Goal: Check status: Check status

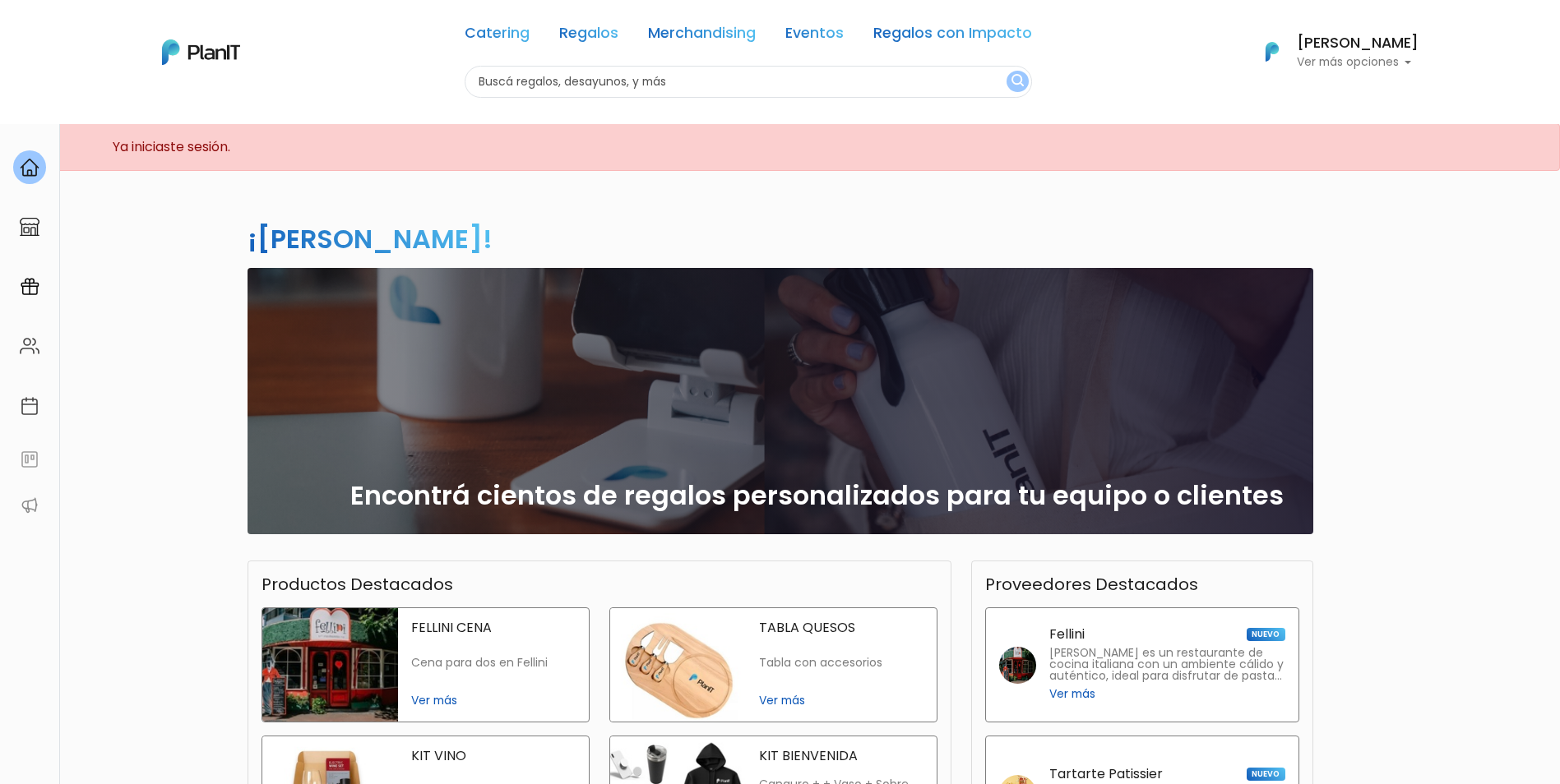
click at [1401, 52] on div "Sol gonzalez Ver más opciones" at bounding box center [1358, 52] width 122 height 33
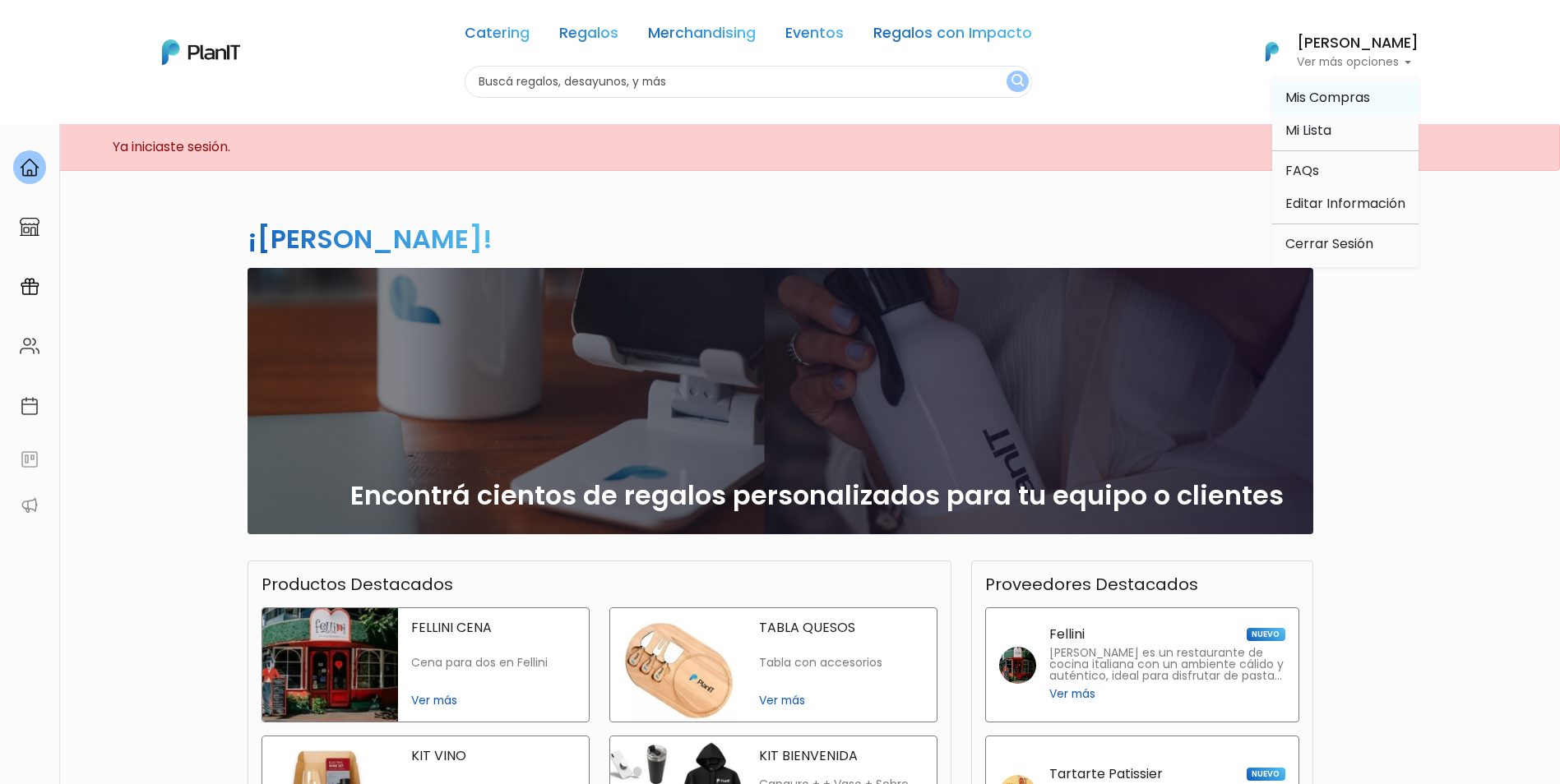
click at [1359, 101] on span "Mis Compras" at bounding box center [1328, 97] width 84 height 19
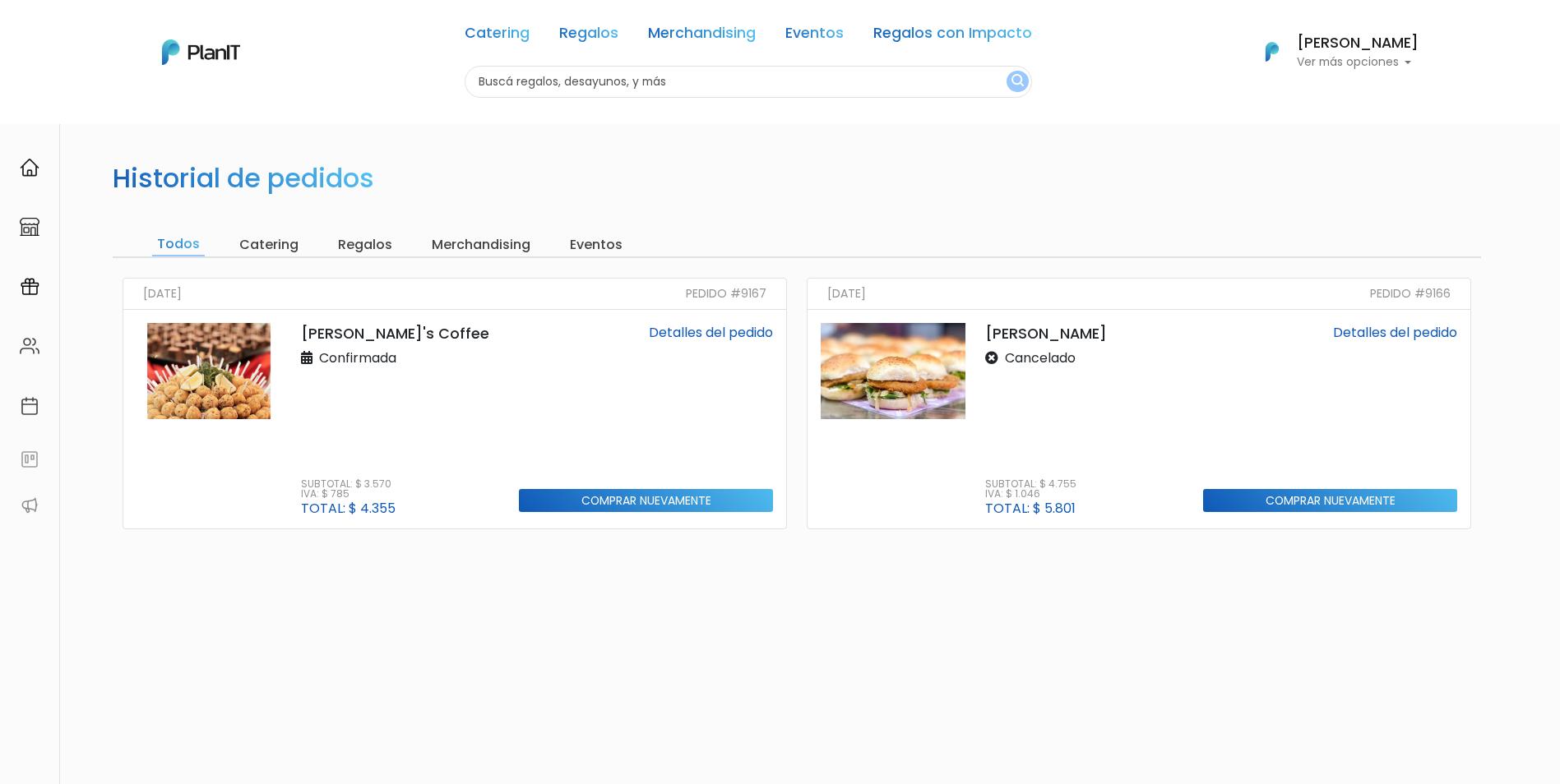
click at [711, 331] on link "Detalles del pedido" at bounding box center [710, 333] width 125 height 19
click at [714, 333] on link "Detalles del pedido" at bounding box center [710, 333] width 125 height 19
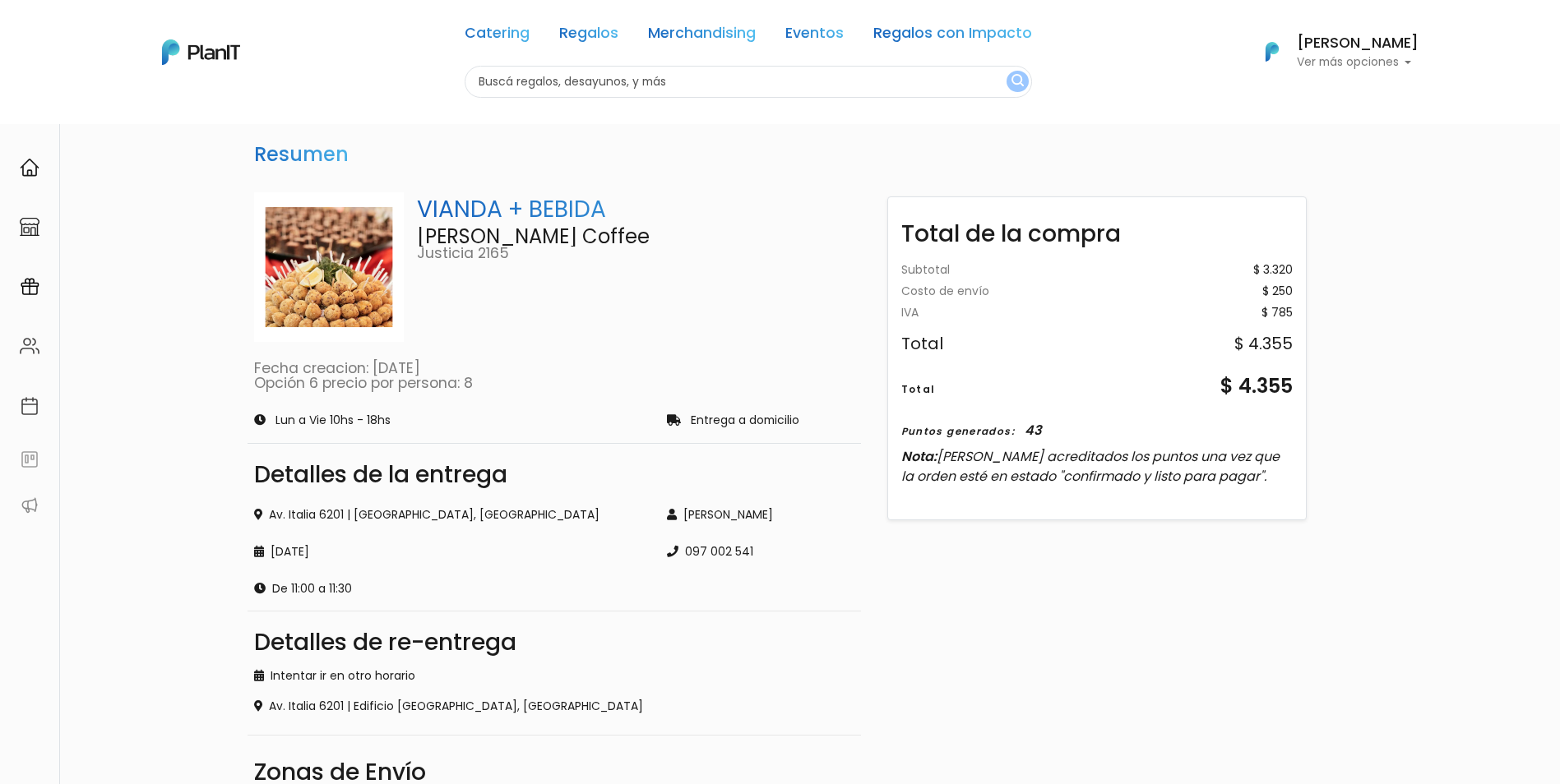
drag, startPoint x: 1224, startPoint y: 382, endPoint x: 1292, endPoint y: 379, distance: 68.1
click at [1292, 379] on div "$ 4.355" at bounding box center [1255, 386] width 72 height 30
drag, startPoint x: 1292, startPoint y: 379, endPoint x: 1273, endPoint y: 381, distance: 19.1
copy div "$ 4.355"
click at [1349, 318] on div "Resumen VIANDA + BEBIDA Valentino's Coffee Justicia 2165 Fecha creacion: 25/09/…" at bounding box center [780, 582] width 1560 height 917
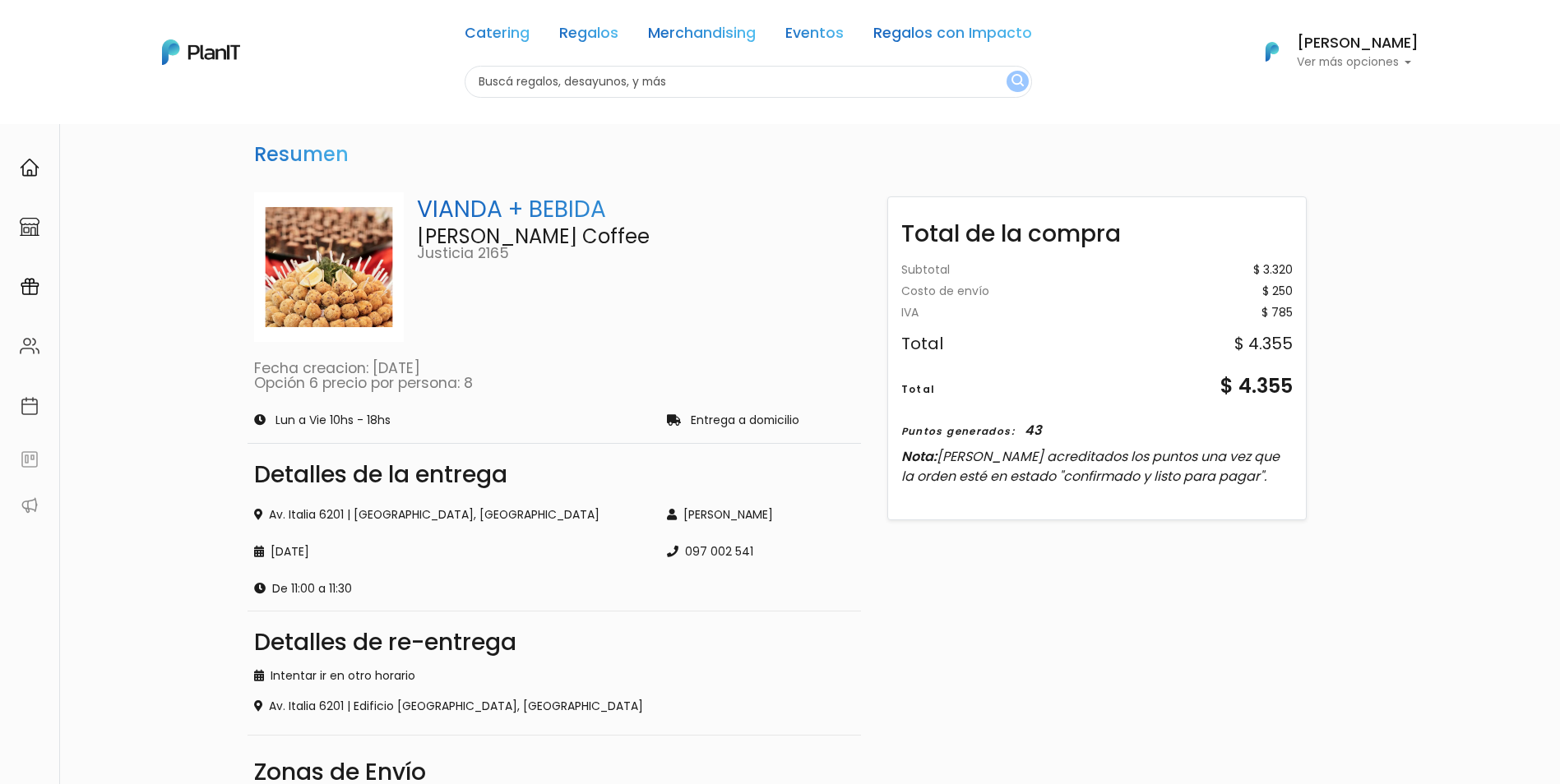
drag, startPoint x: 324, startPoint y: 270, endPoint x: 548, endPoint y: 215, distance: 230.7
click at [548, 215] on p "VIANDA + BEBIDA" at bounding box center [635, 209] width 438 height 35
drag, startPoint x: 1286, startPoint y: 383, endPoint x: 1308, endPoint y: 384, distance: 22.0
click at [1308, 384] on div "Total de la compra Subtotal $ 3.320 Costo de envío $ 250 Gift card - 0 Gift car…" at bounding box center [1096, 610] width 453 height 862
click at [895, 612] on div "Total de la compra Subtotal $ 3.320 Costo de envío $ 250 Gift card - 0 Gift car…" at bounding box center [1096, 610] width 453 height 862
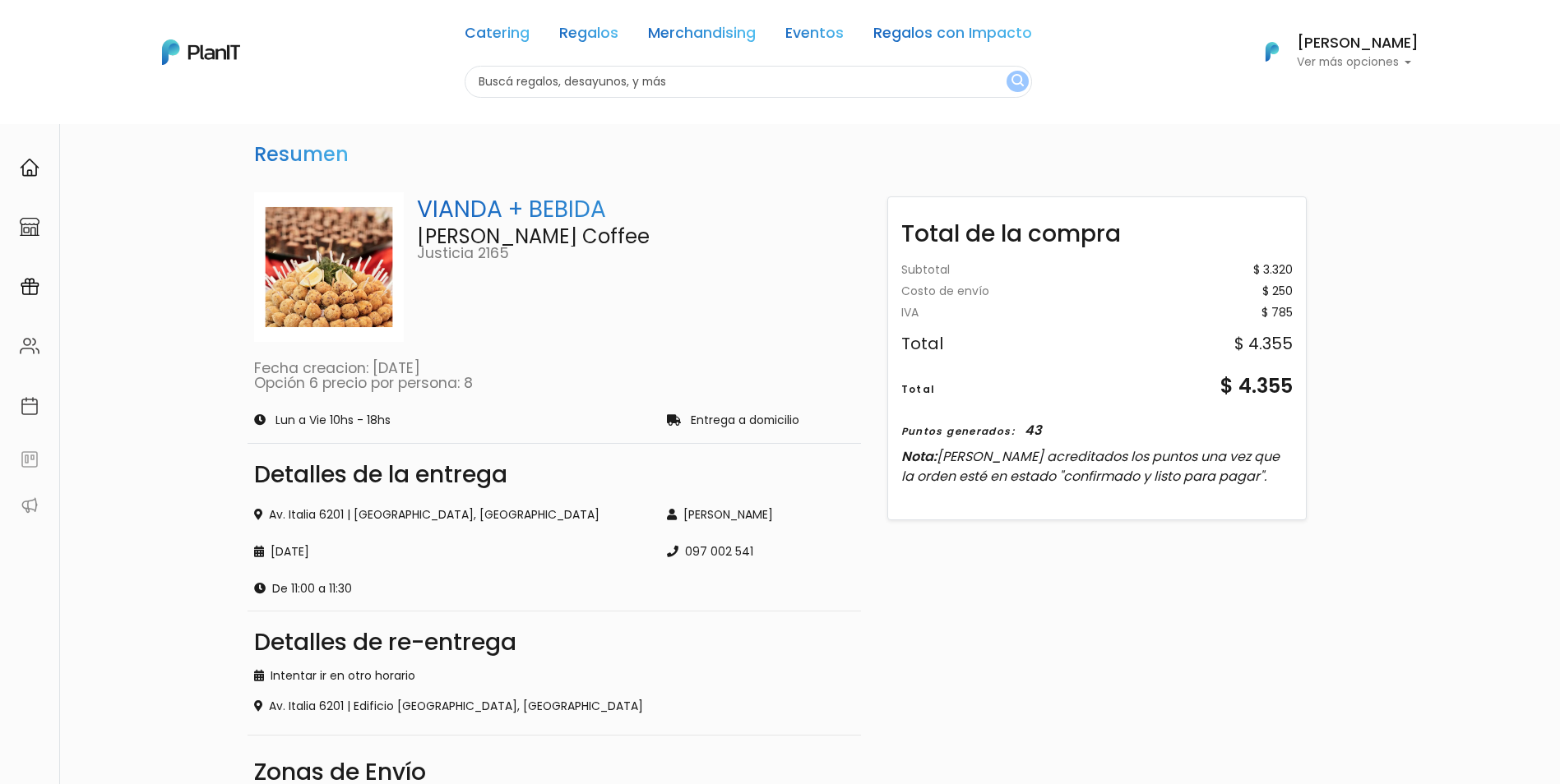
click at [830, 359] on div "VIANDA + BEBIDA [PERSON_NAME] Coffee Justicia 2165 Fecha creacion: [DATE] Opció…" at bounding box center [554, 291] width 614 height 212
drag, startPoint x: 1293, startPoint y: 271, endPoint x: 1241, endPoint y: 271, distance: 52.0
click at [1241, 271] on div "Subtotal $ 3.320 Costo de envío $ 250 Gift card - 0 Gift card - 0 IVA $ 785 Tot…" at bounding box center [1097, 382] width 418 height 261
drag, startPoint x: 1241, startPoint y: 271, endPoint x: 1226, endPoint y: 305, distance: 37.2
click at [1226, 305] on div "Subtotal $ 3.320 Costo de envío $ 250 Gift card - 0 Gift card - 0 IVA $ 785 Tot…" at bounding box center [1097, 318] width 392 height 107
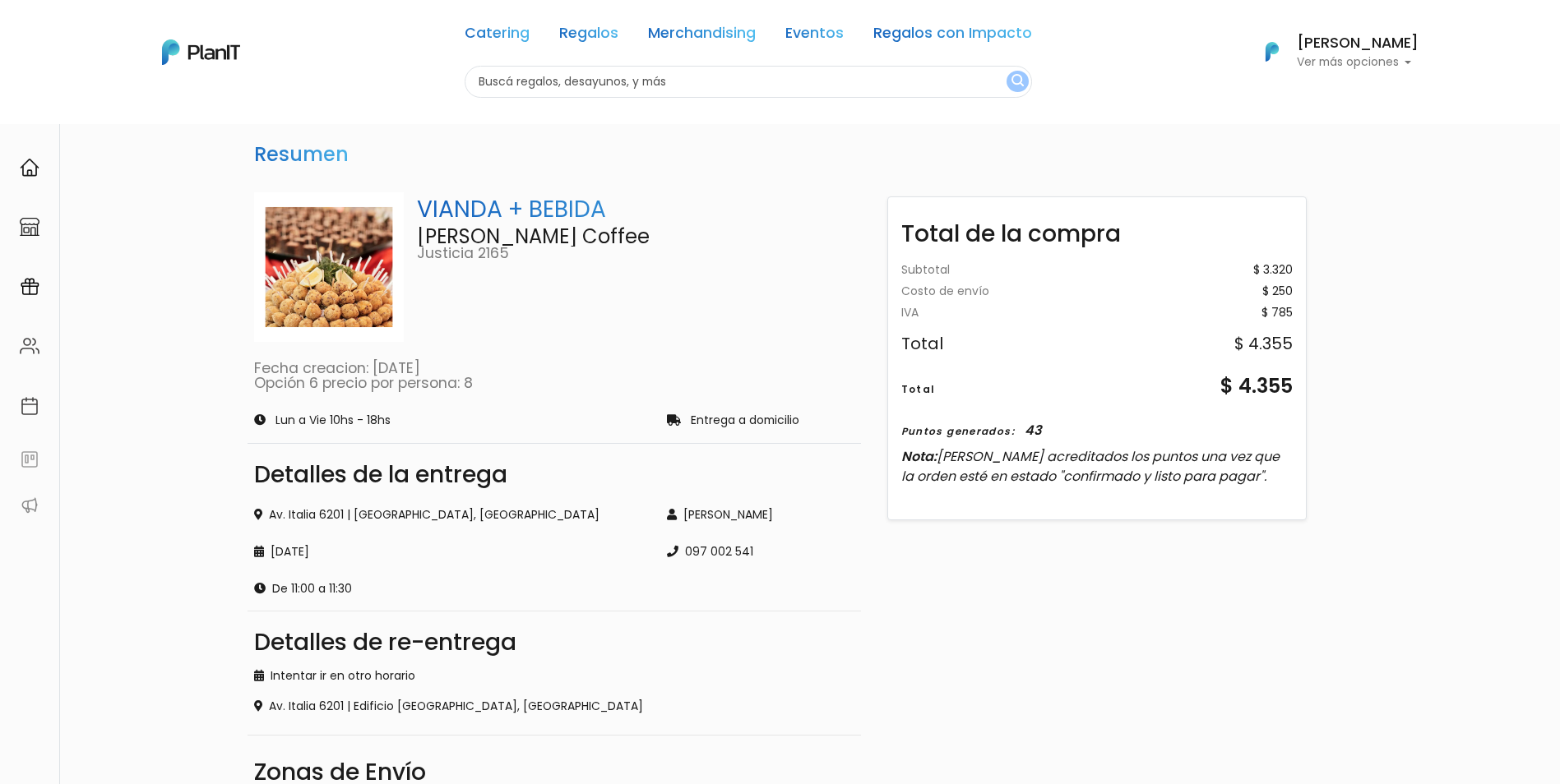
drag, startPoint x: 1249, startPoint y: 267, endPoint x: 1300, endPoint y: 273, distance: 51.4
click at [1300, 273] on div "Subtotal $ 3.320 Costo de envío $ 250 Gift card - 0 Gift card - 0 IVA $ 785 Tot…" at bounding box center [1097, 382] width 418 height 261
drag, startPoint x: 1300, startPoint y: 273, endPoint x: 1281, endPoint y: 270, distance: 19.2
copy div "$ 3.320"
click at [1386, 362] on div "Resumen VIANDA + BEBIDA [PERSON_NAME] Coffee Justicia 2165 Fecha creacion: [DAT…" at bounding box center [780, 582] width 1560 height 917
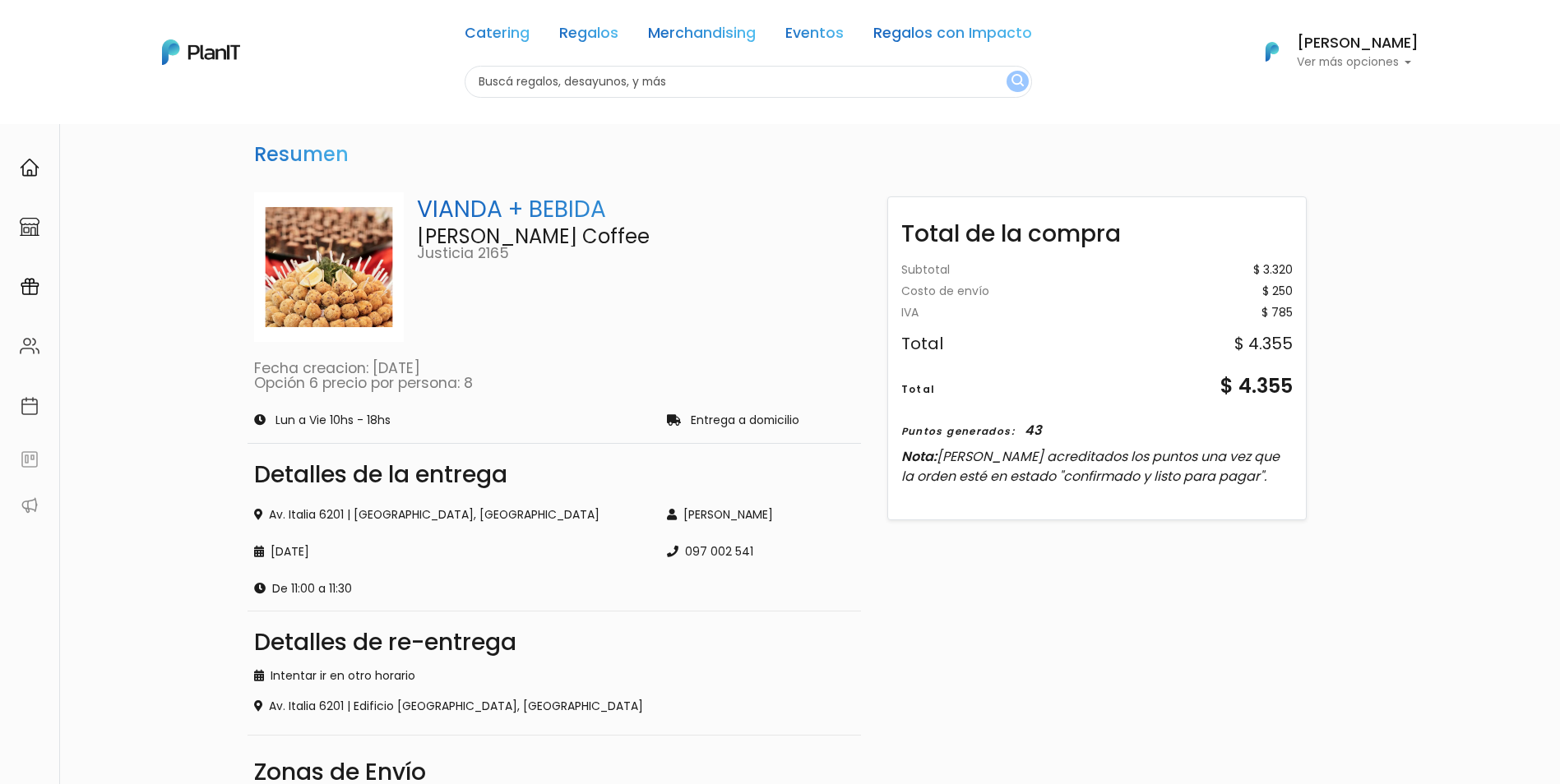
click at [1344, 417] on div "Resumen VIANDA + BEBIDA [PERSON_NAME] Coffee Justicia 2165 Fecha creacion: [DAT…" at bounding box center [780, 582] width 1560 height 917
